Goal: Task Accomplishment & Management: Use online tool/utility

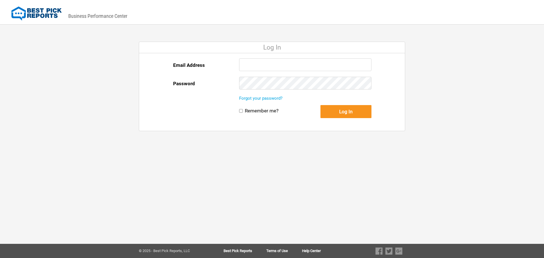
click at [262, 63] on input "Email Address" at bounding box center [305, 64] width 132 height 13
type input "[PERSON_NAME][EMAIL_ADDRESS][DOMAIN_NAME]"
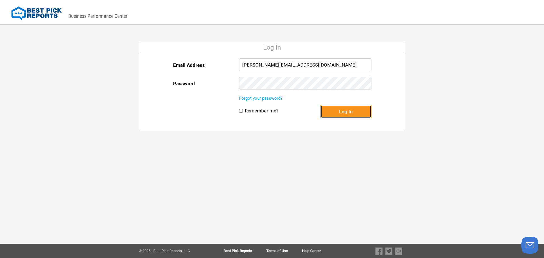
click at [359, 109] on button "Log In" at bounding box center [345, 111] width 51 height 13
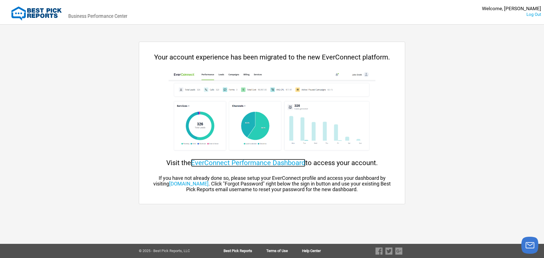
click at [228, 164] on link "EverConnect Performance Dashboard" at bounding box center [248, 163] width 114 height 8
